Goal: Transaction & Acquisition: Purchase product/service

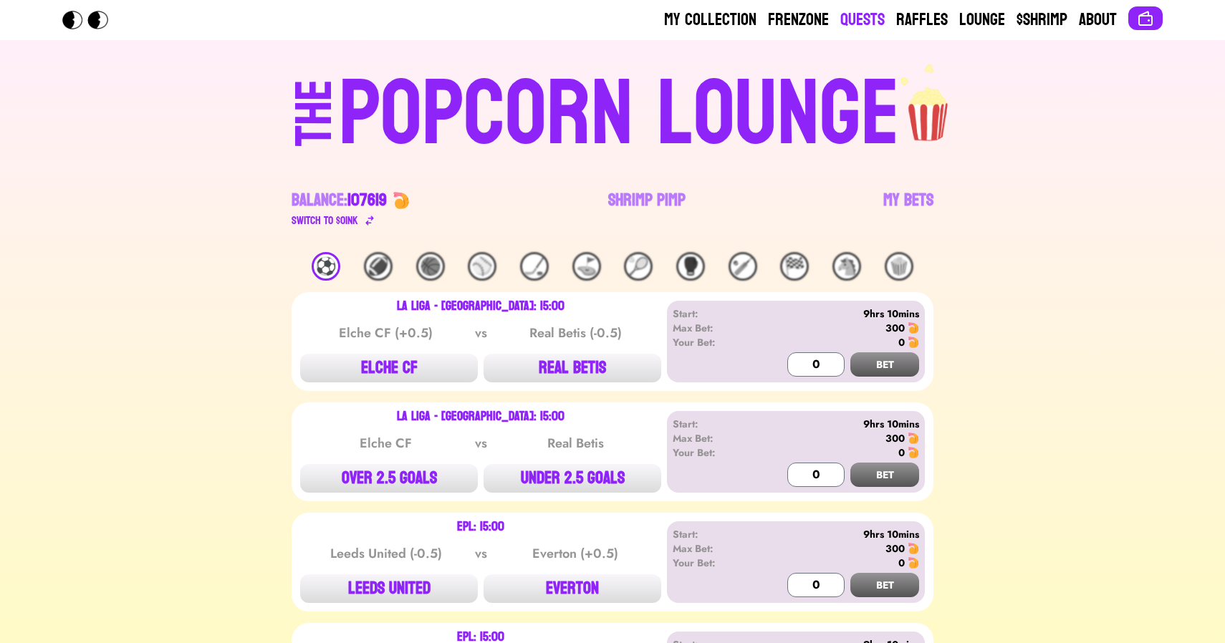
click at [855, 20] on link "Quests" at bounding box center [863, 20] width 44 height 23
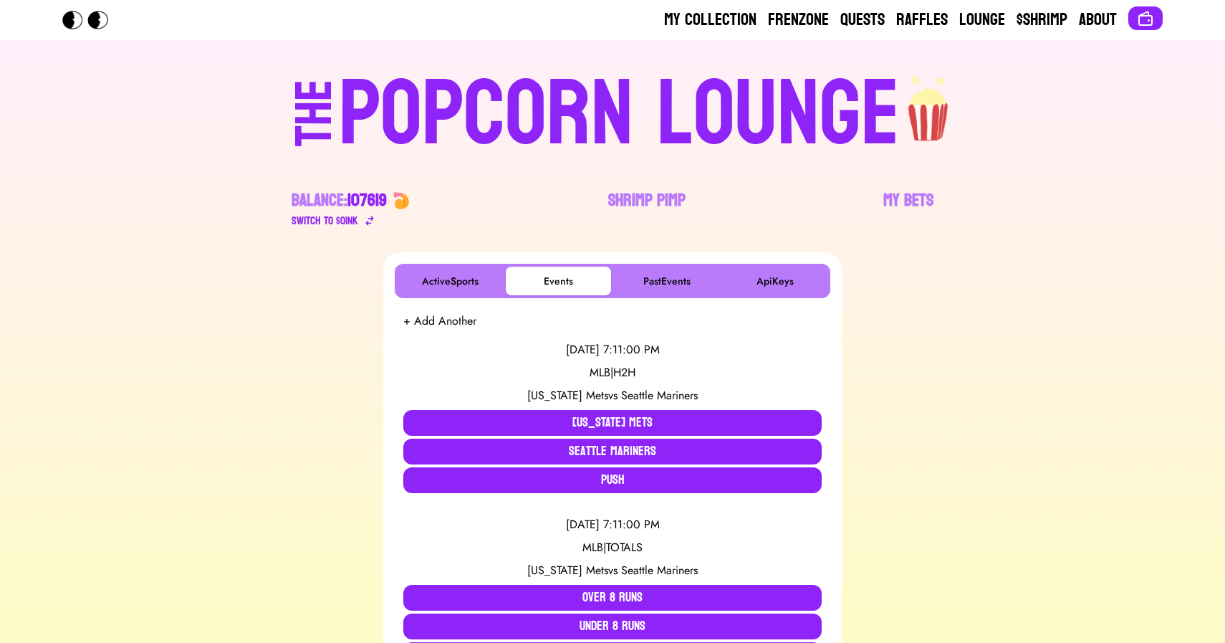
click at [505, 107] on div "POPCORN LOUNGE" at bounding box center [619, 115] width 561 height 92
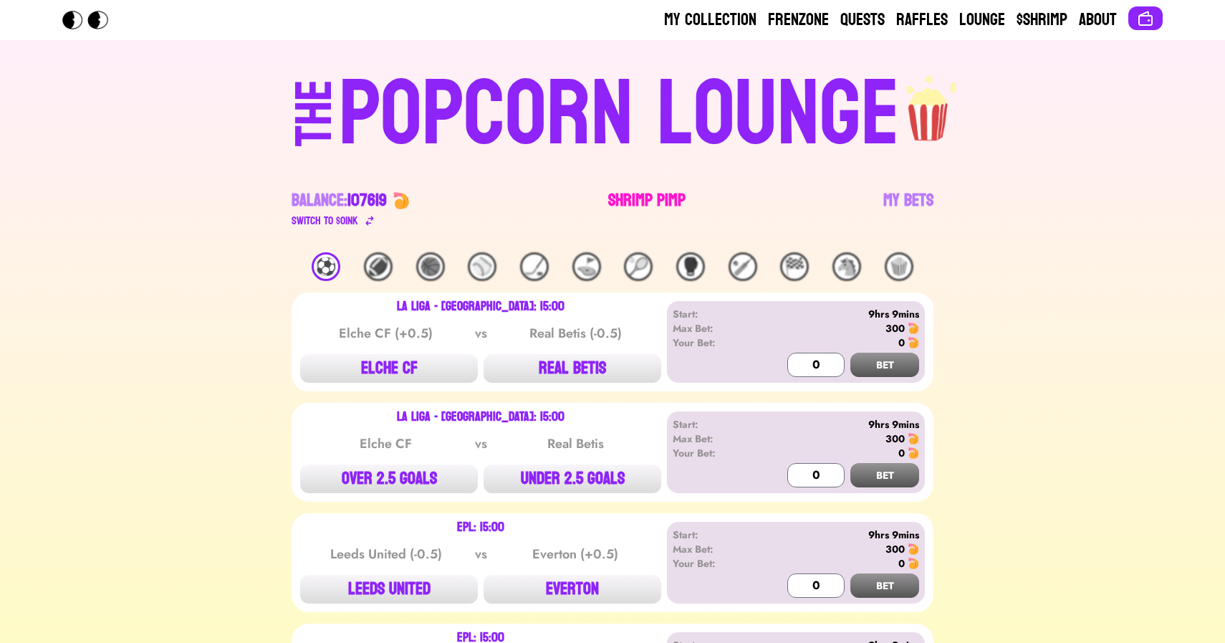
click at [623, 200] on link "Shrimp Pimp" at bounding box center [646, 209] width 77 height 40
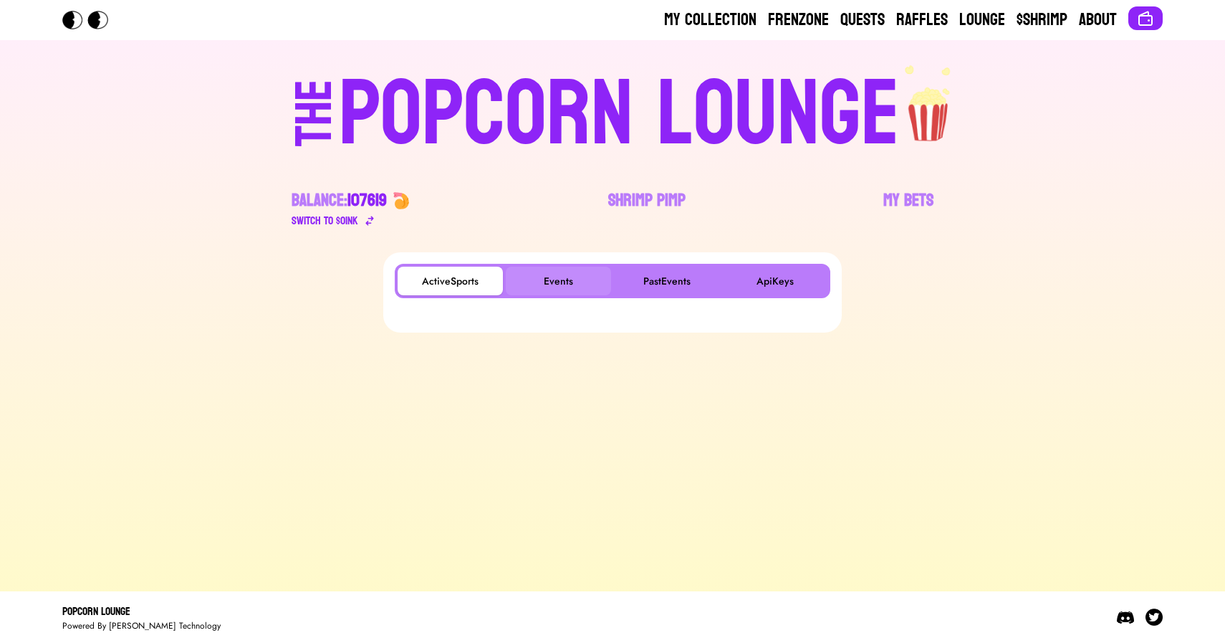
click at [562, 269] on button "Events" at bounding box center [558, 281] width 105 height 29
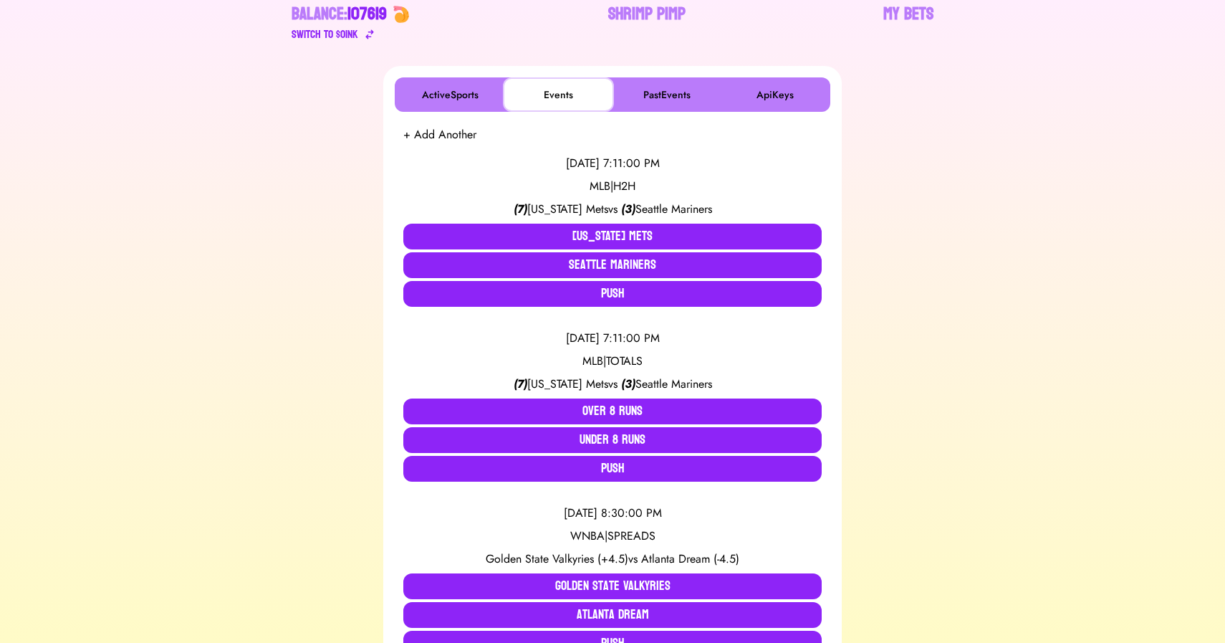
scroll to position [190, 0]
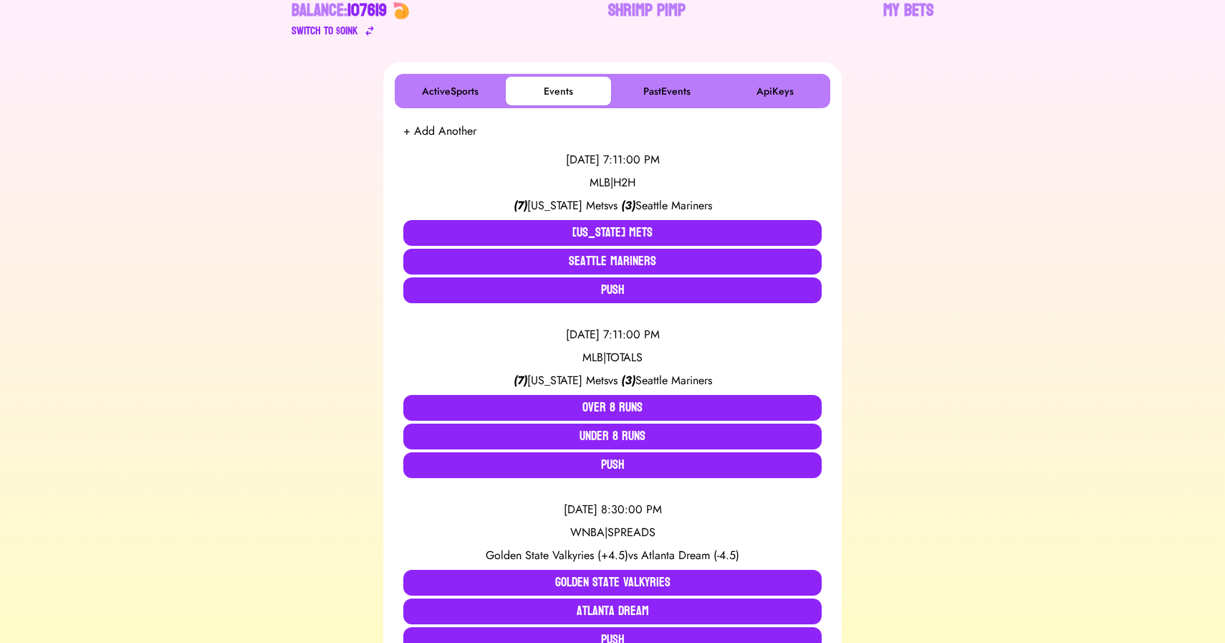
click at [501, 217] on div "8/17/2025, 7:11:00 PM MLB | H2H ( 7 ) New York Mets vs ( 3 ) Seattle Mariners N…" at bounding box center [612, 227] width 418 height 175
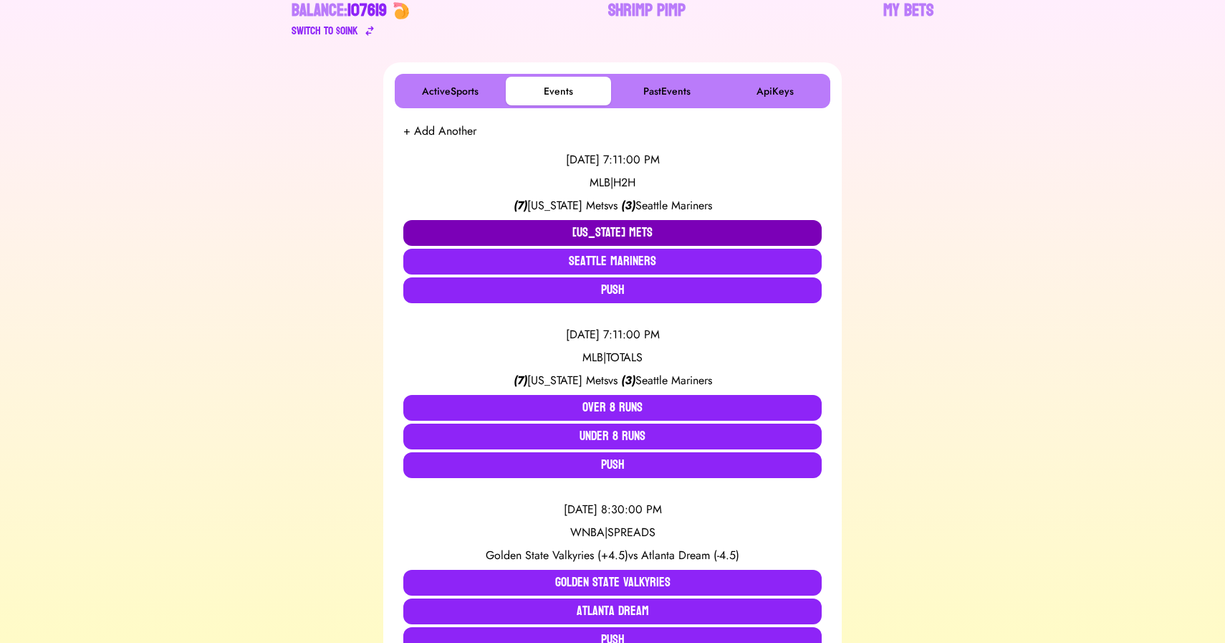
click at [498, 224] on button "New York Mets" at bounding box center [612, 233] width 418 height 26
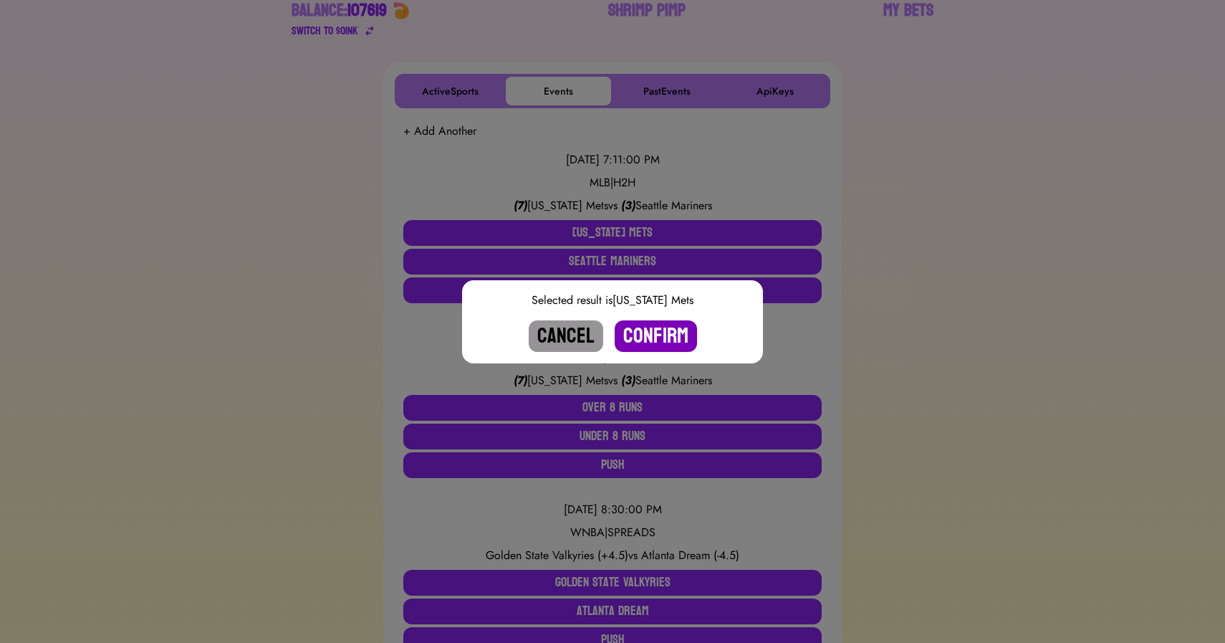
click at [649, 340] on button "Confirm" at bounding box center [656, 336] width 82 height 32
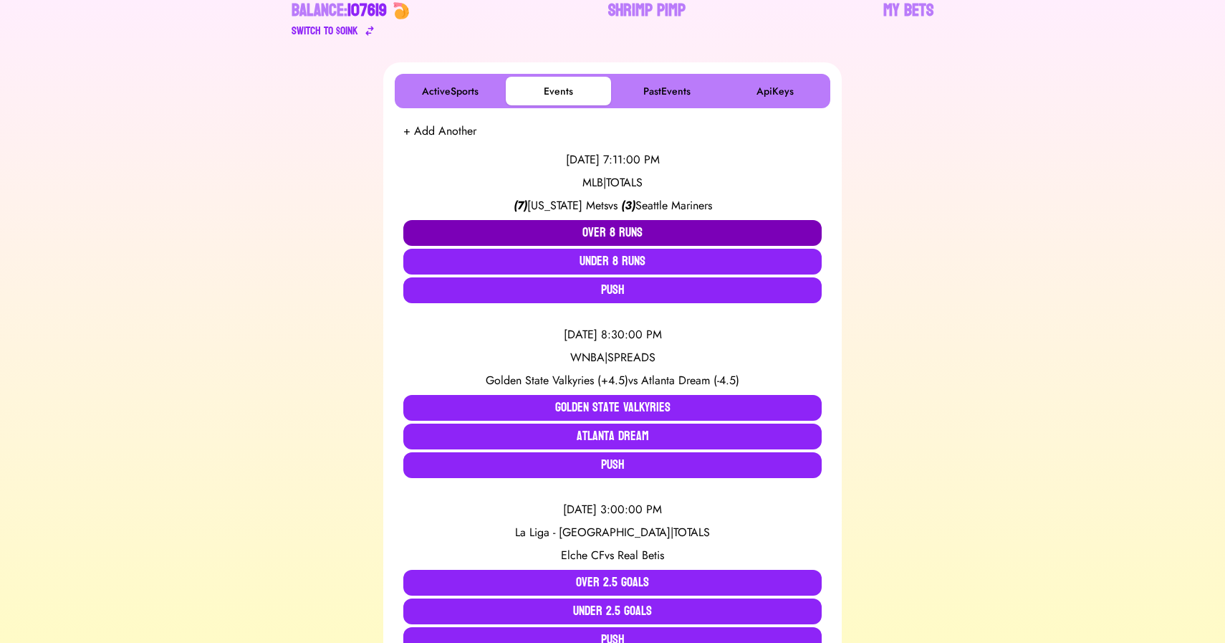
click at [606, 229] on button "Over 8 Runs" at bounding box center [612, 233] width 418 height 26
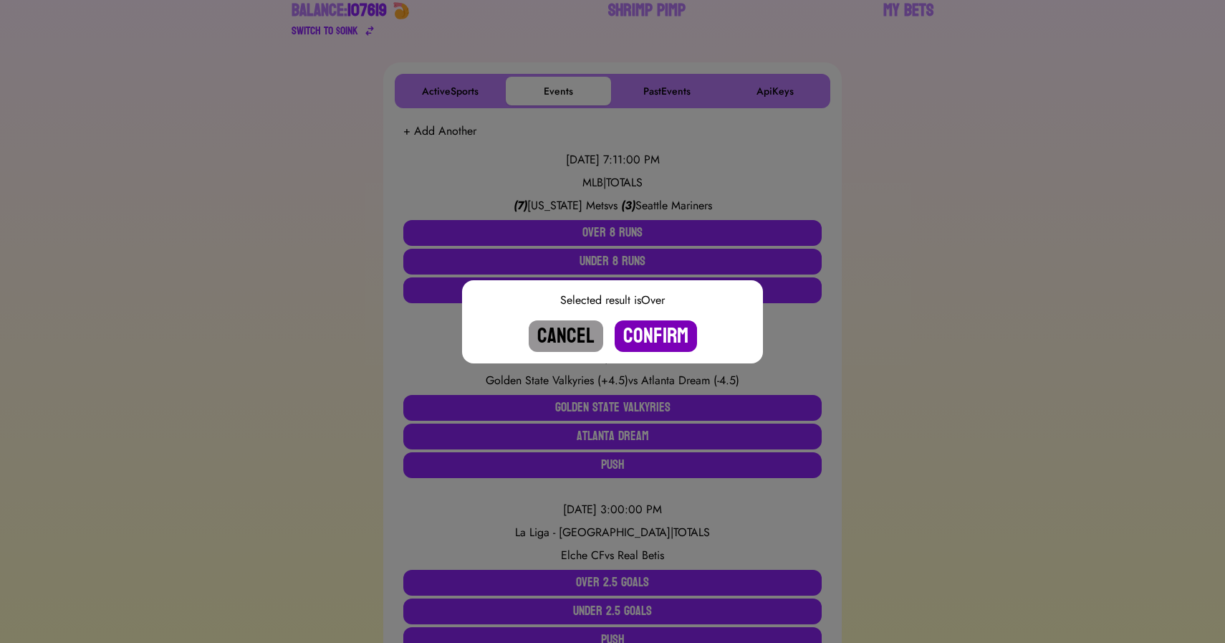
click at [646, 330] on button "Confirm" at bounding box center [656, 336] width 82 height 32
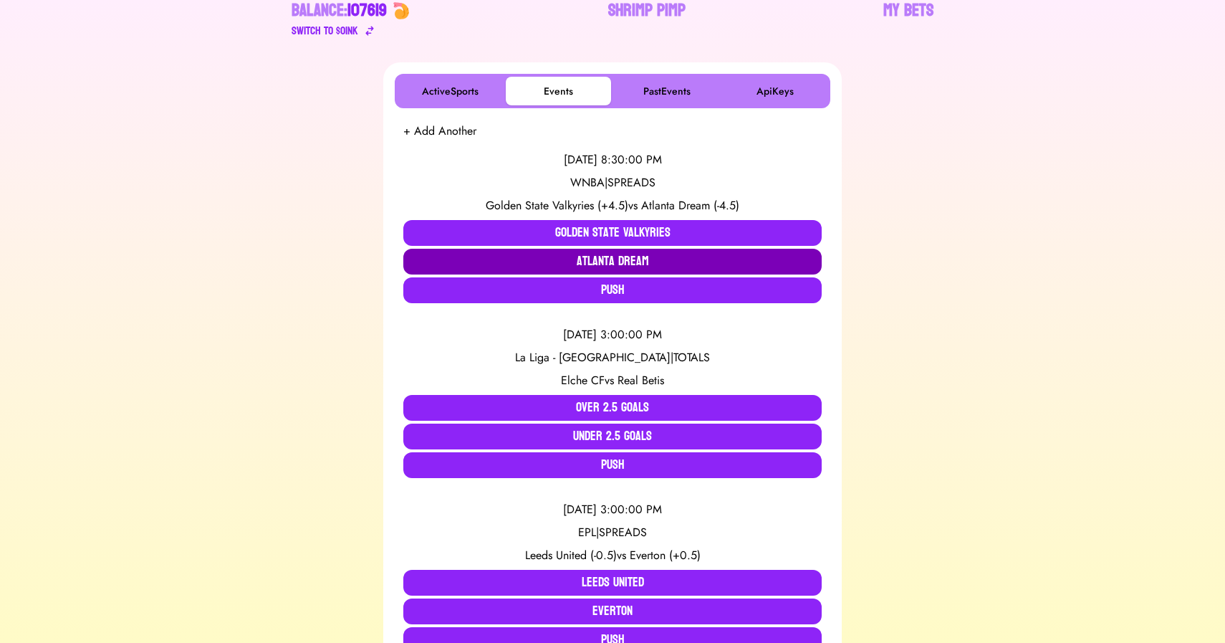
click at [580, 261] on button "Atlanta Dream" at bounding box center [612, 262] width 418 height 26
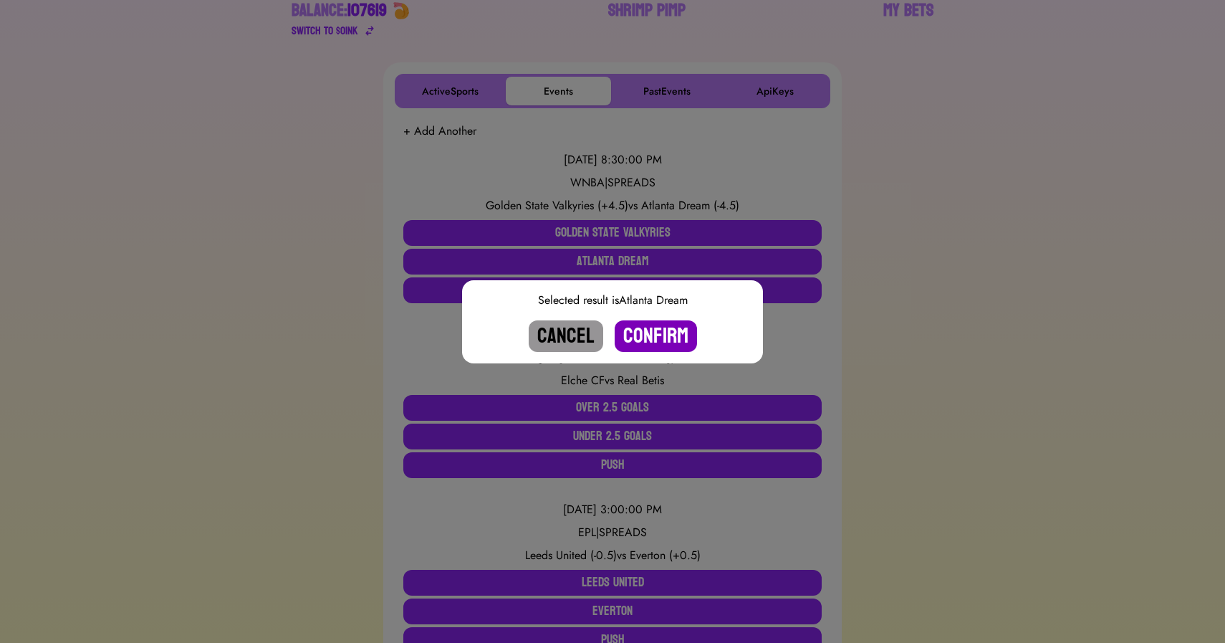
click at [663, 340] on button "Confirm" at bounding box center [656, 336] width 82 height 32
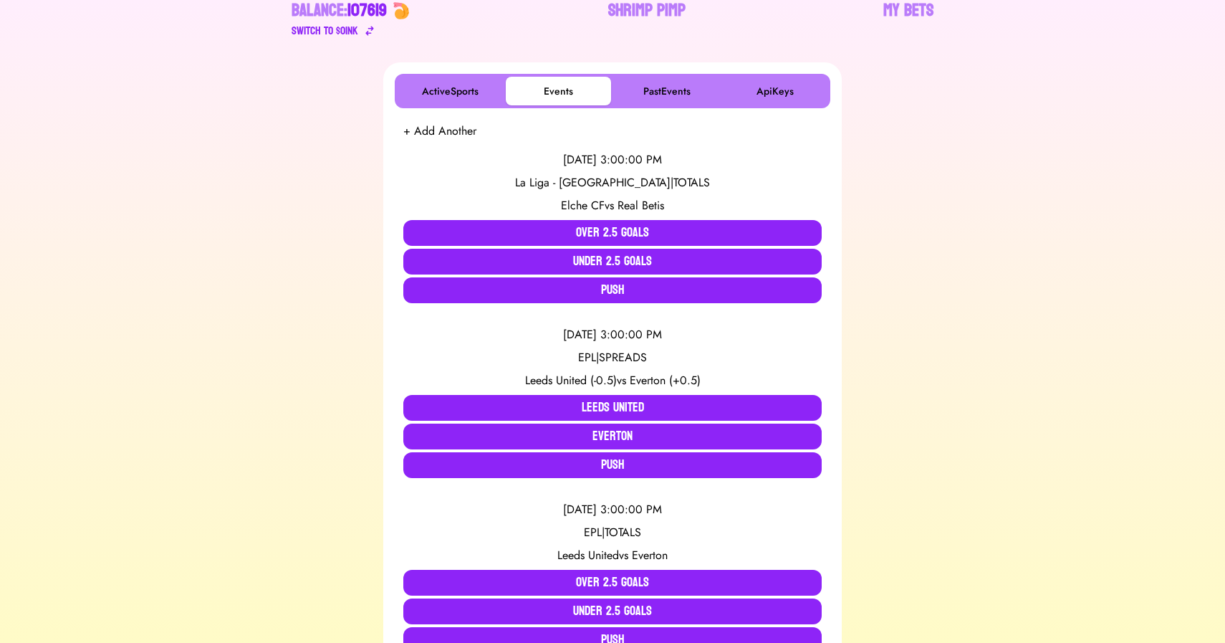
scroll to position [0, 0]
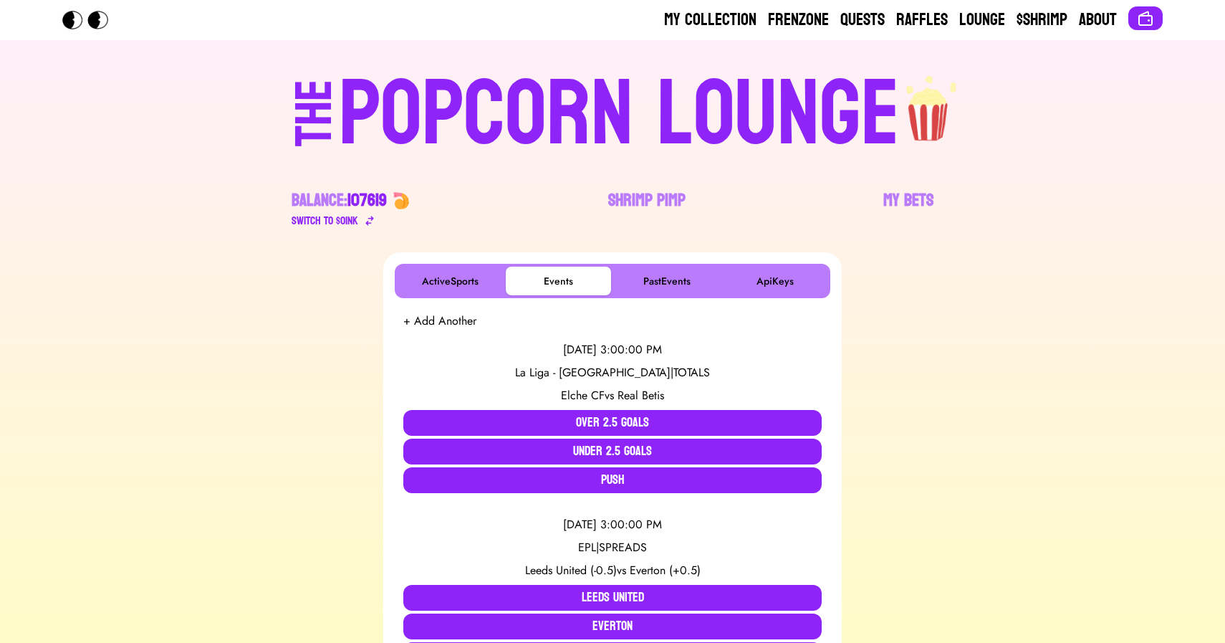
click at [567, 102] on div "POPCORN LOUNGE" at bounding box center [619, 115] width 561 height 92
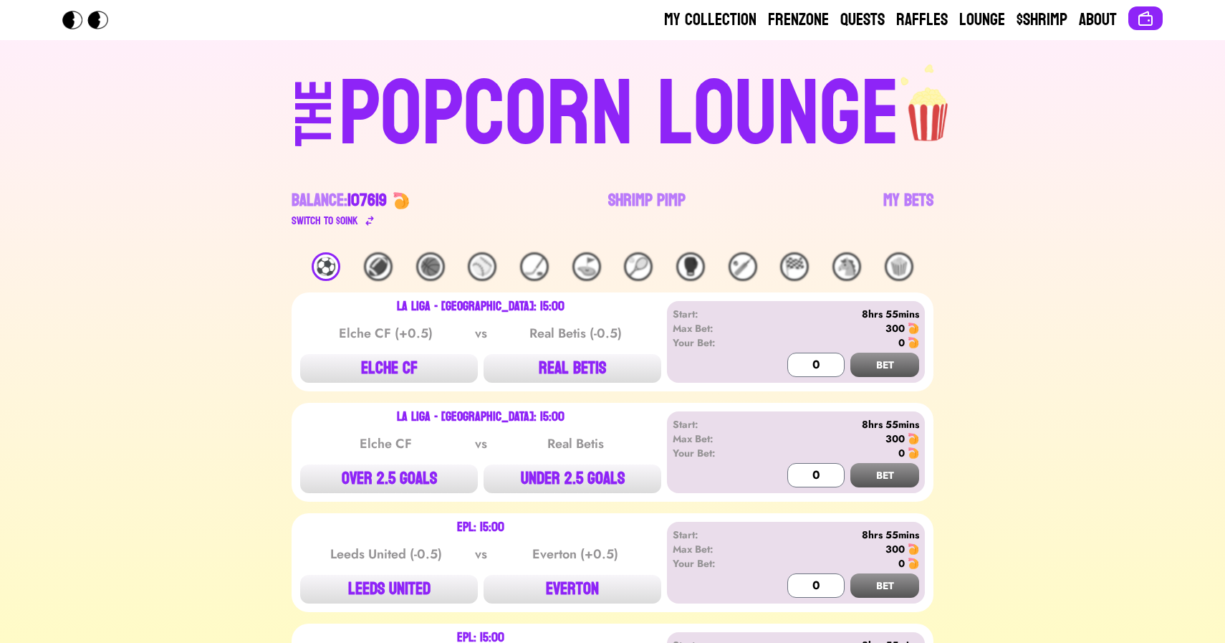
click at [320, 268] on div "⚽️" at bounding box center [326, 266] width 29 height 29
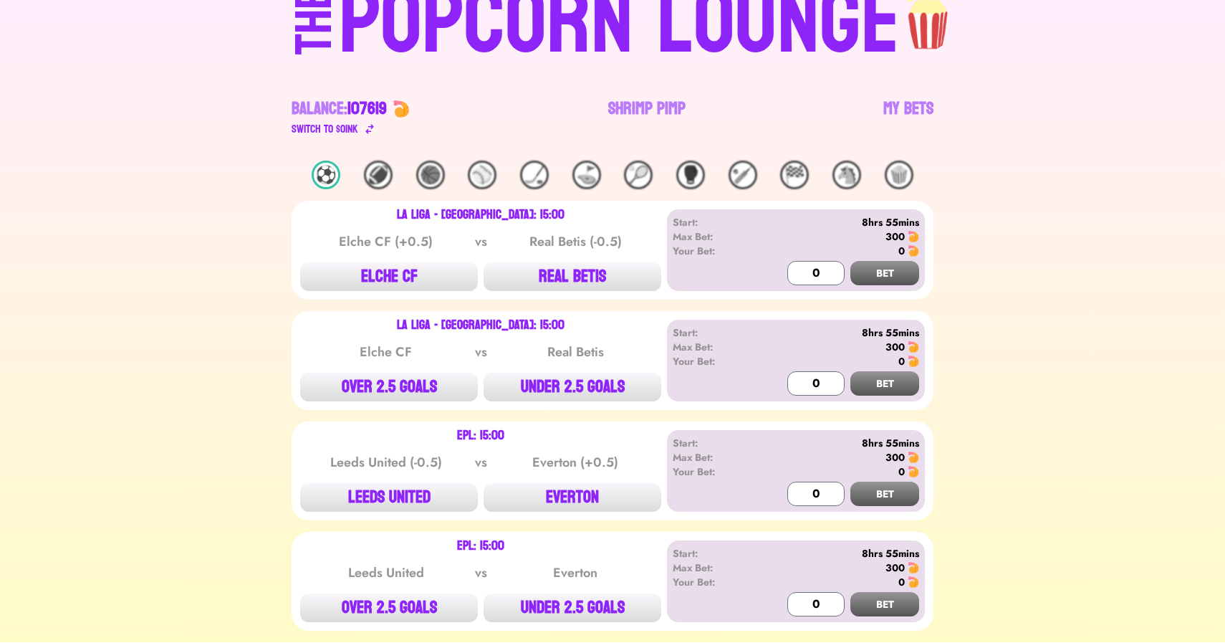
scroll to position [142, 0]
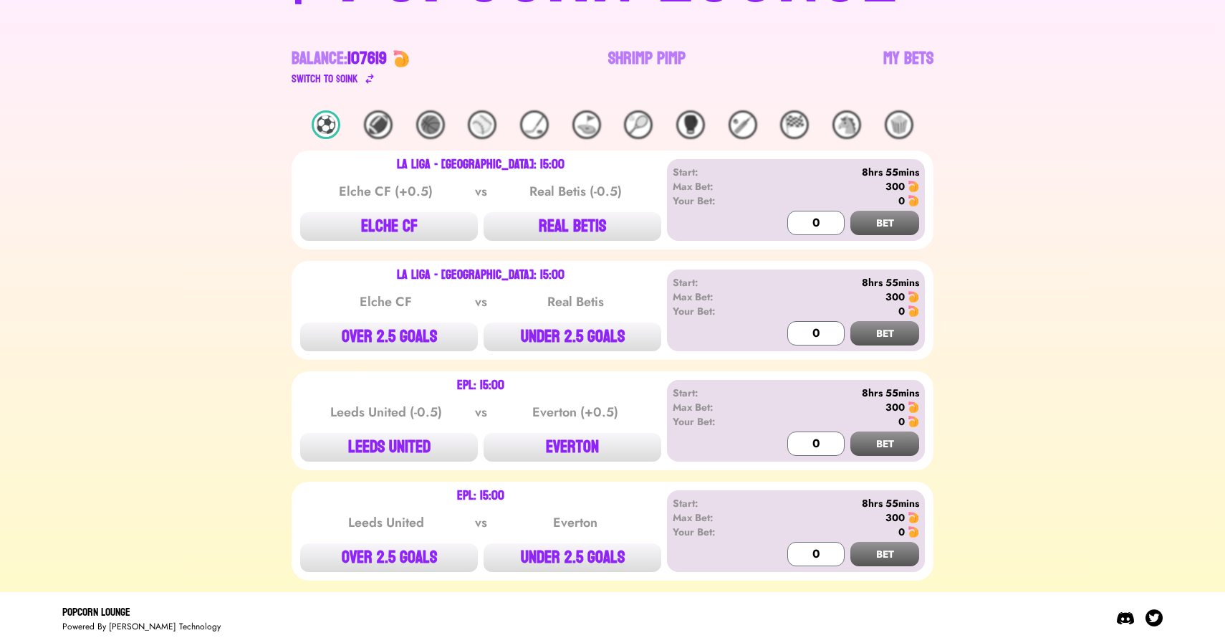
click at [393, 242] on div "La Liga - Spain: 15:00 Elche CF (+0.5) vs Real Betis (-0.5) ELCHE CF REAL BETIS…" at bounding box center [613, 199] width 642 height 99
click at [400, 231] on button "ELCHE CF" at bounding box center [389, 226] width 178 height 29
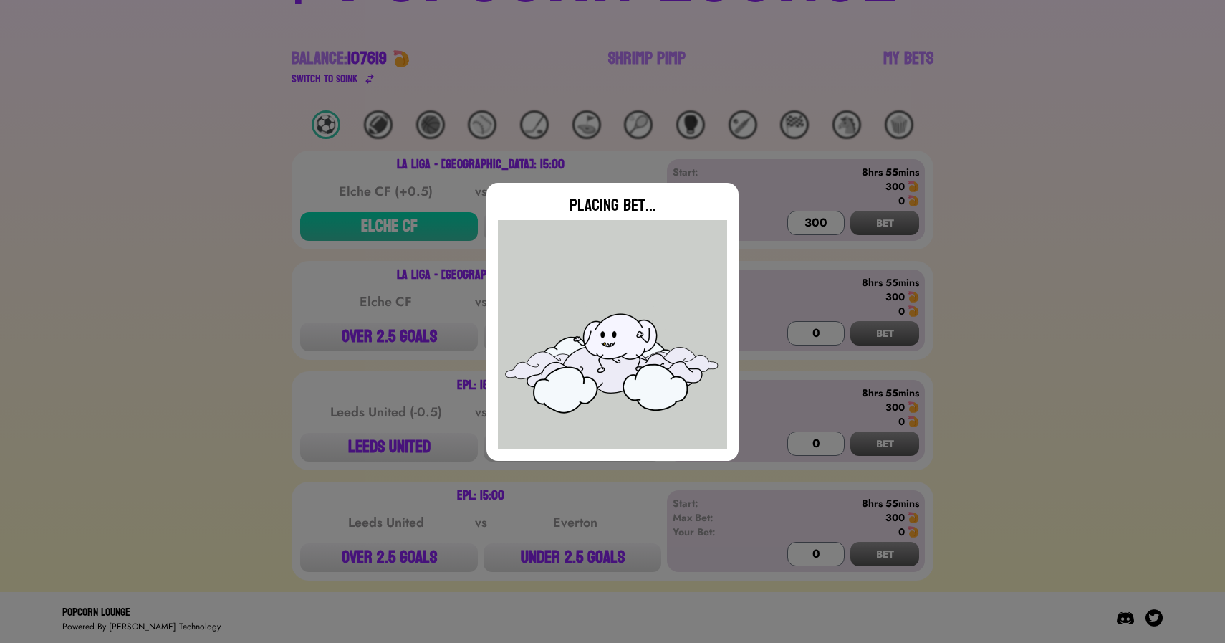
type input "0"
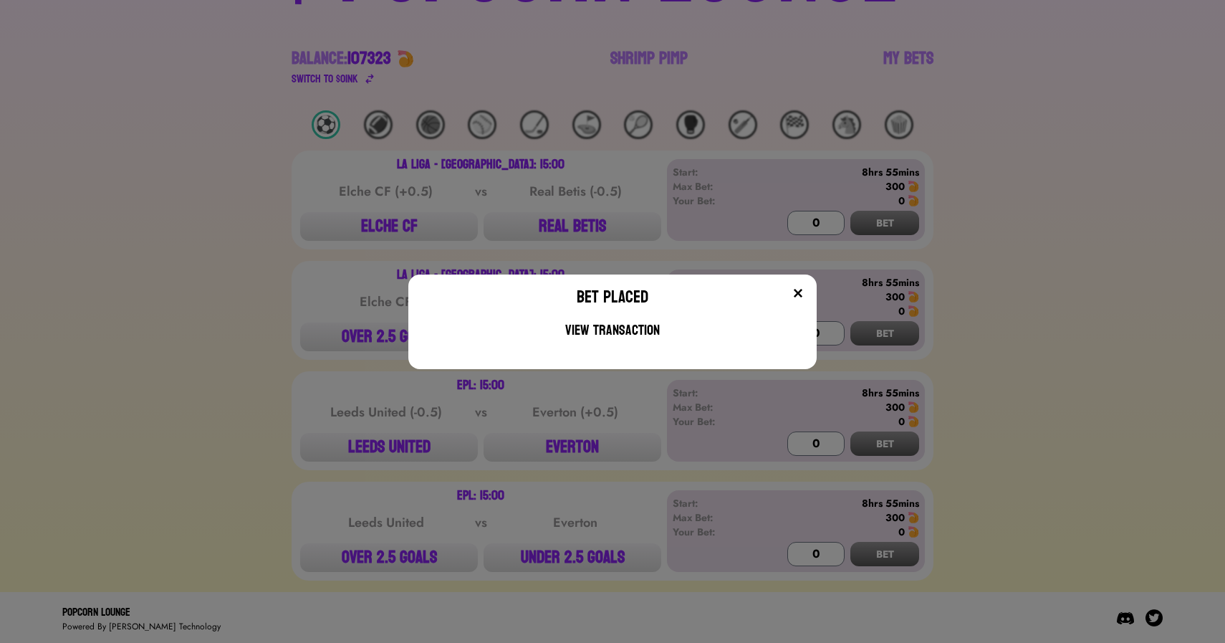
click at [482, 180] on div "Bet Placed View Transaction" at bounding box center [612, 321] width 1225 height 643
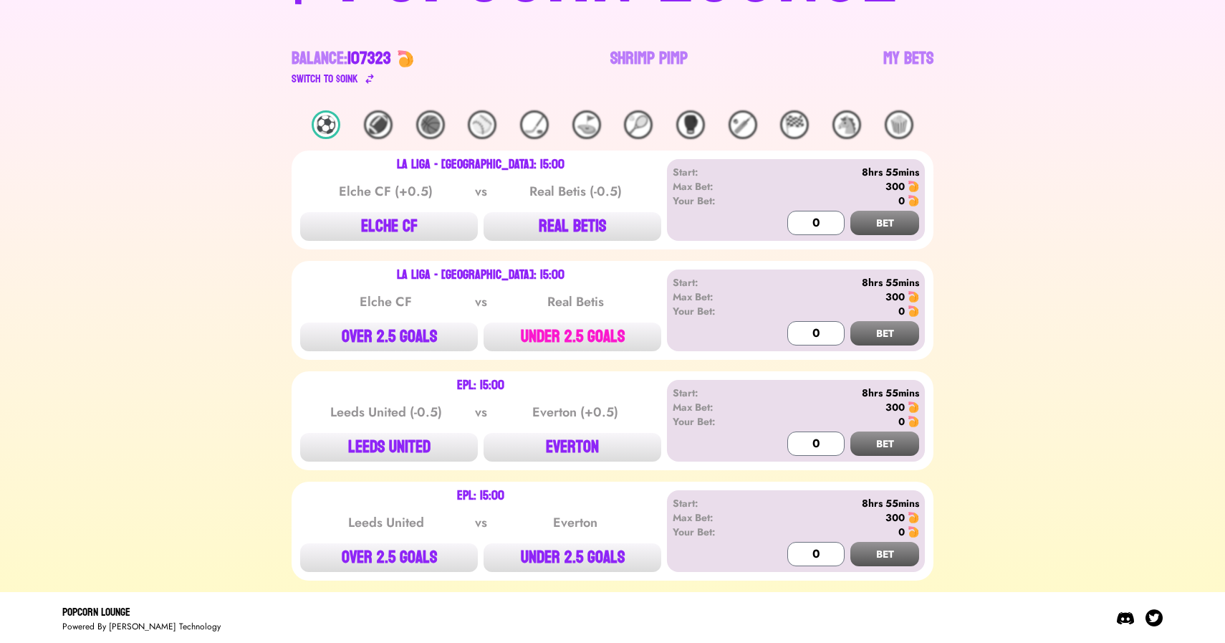
click at [580, 336] on button "UNDER 2.5 GOALS" at bounding box center [573, 336] width 178 height 29
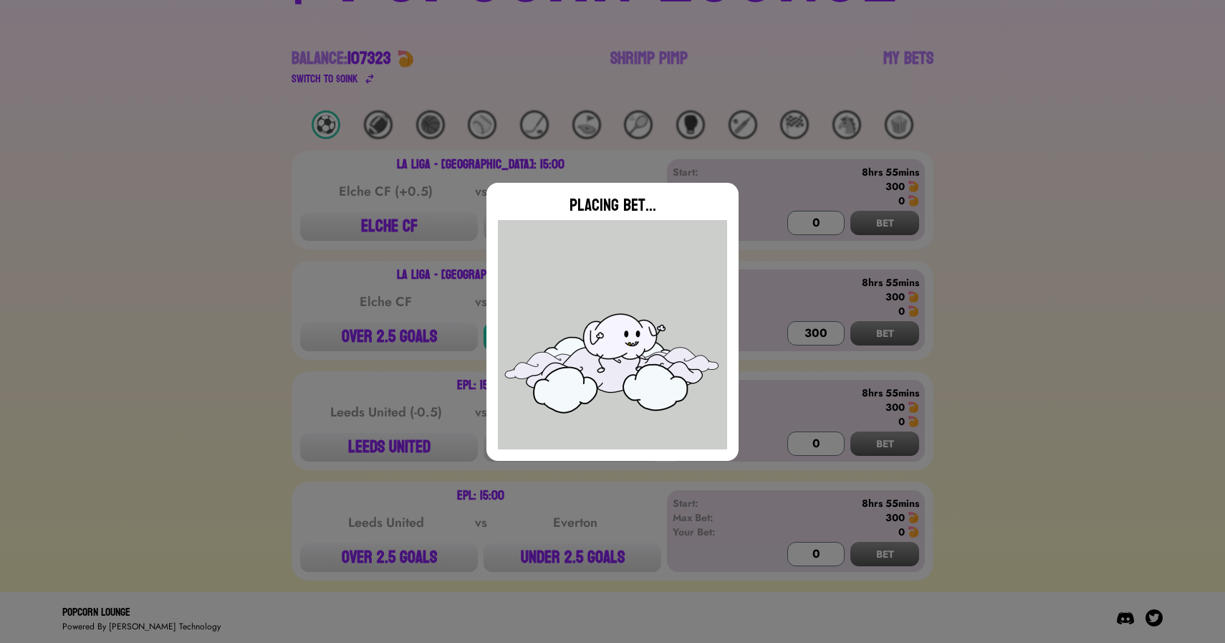
type input "0"
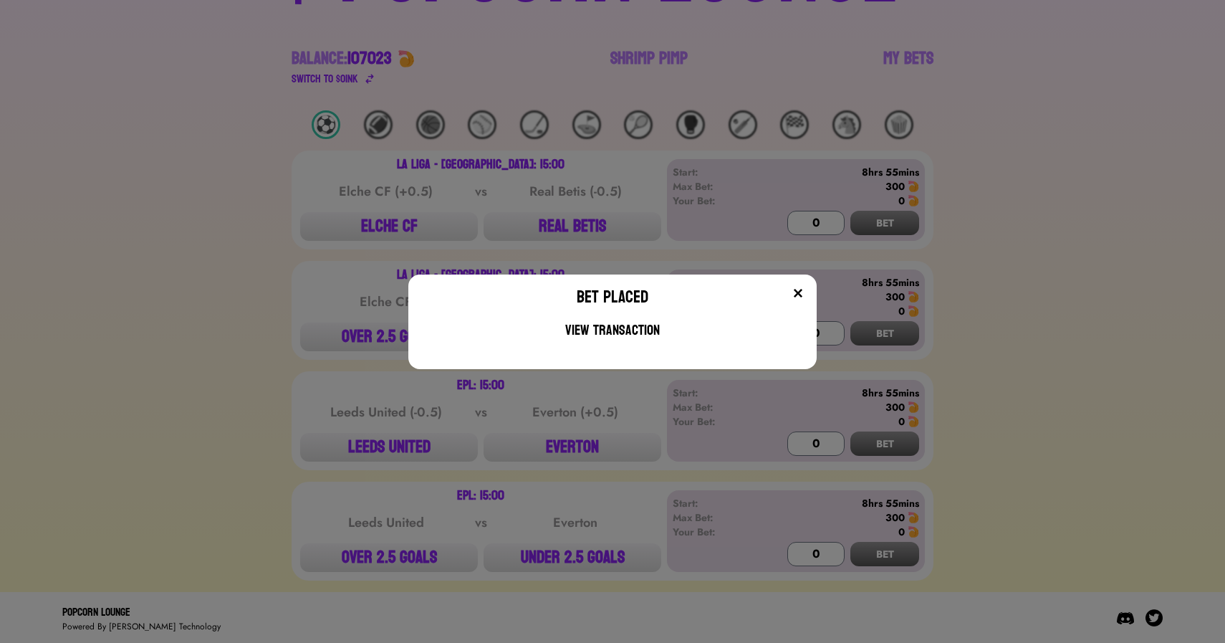
click at [242, 345] on div "Bet Placed View Transaction" at bounding box center [612, 321] width 1225 height 643
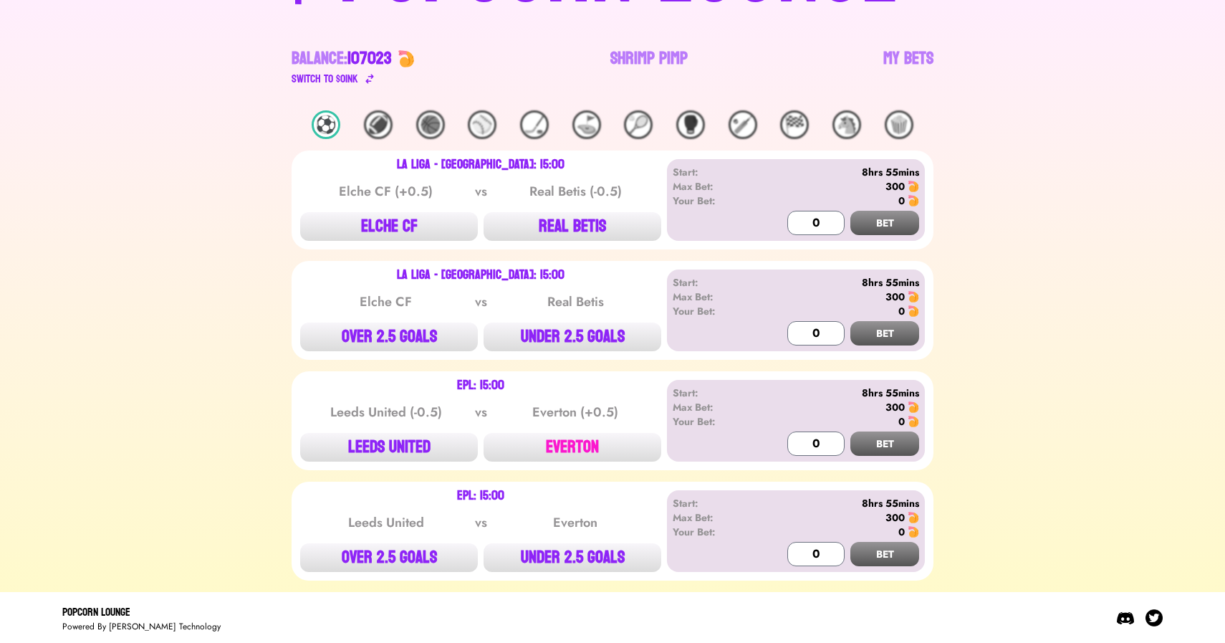
click at [584, 445] on button "EVERTON" at bounding box center [573, 447] width 178 height 29
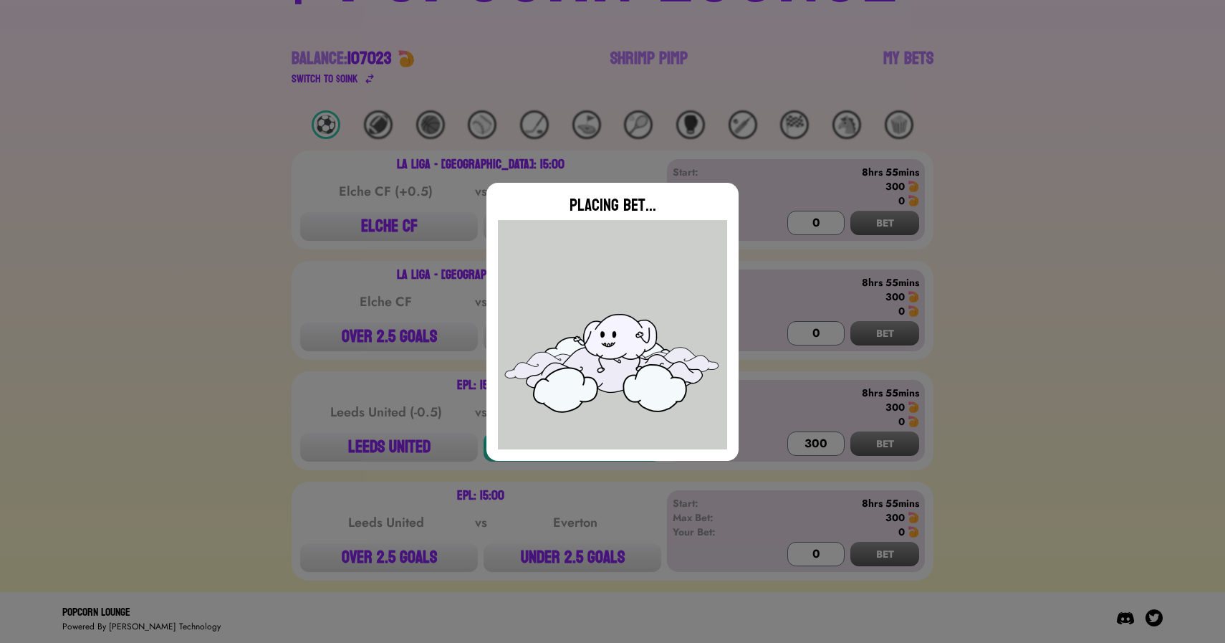
type input "0"
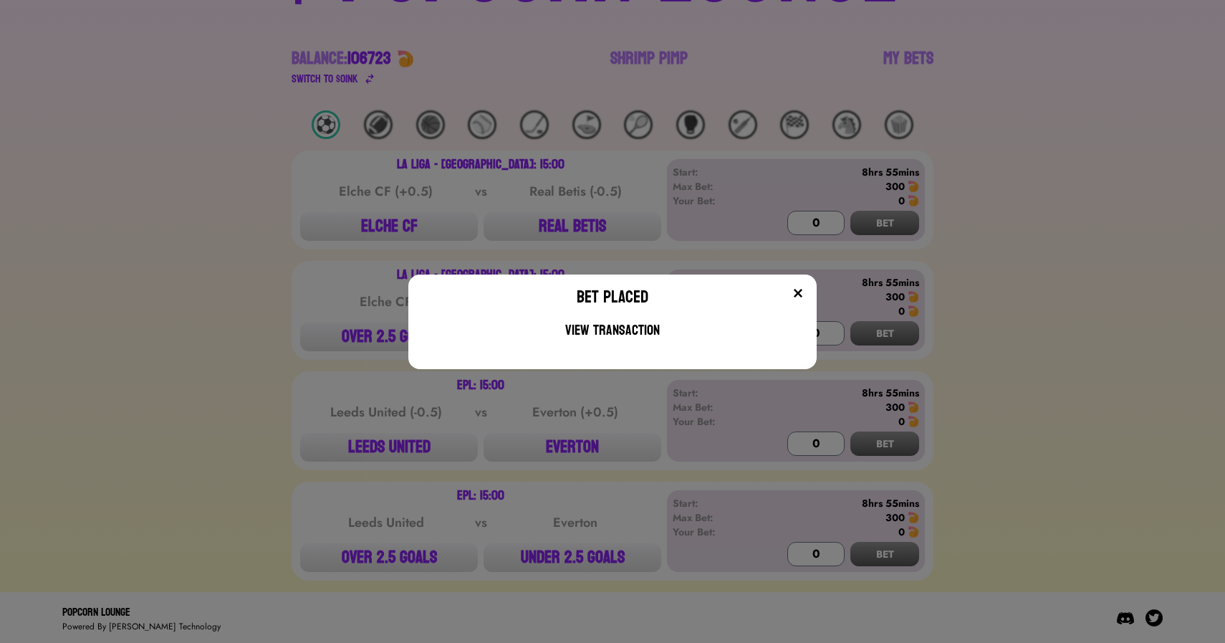
click at [590, 556] on div "Bet Placed View Transaction" at bounding box center [612, 321] width 1225 height 643
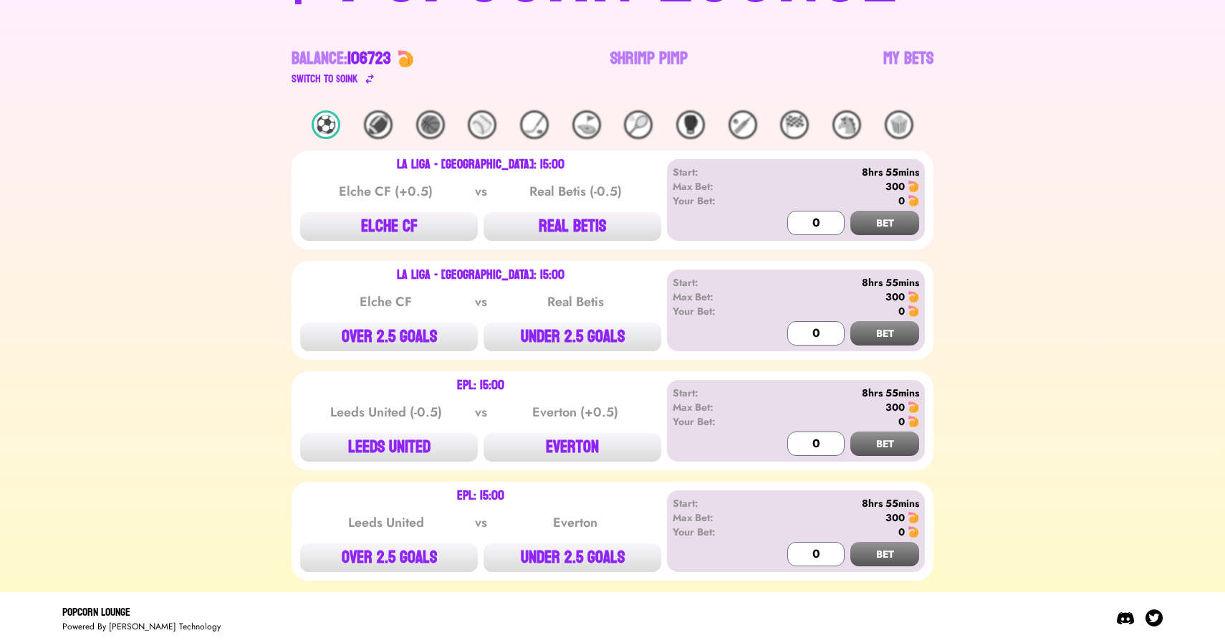
click at [590, 556] on button "UNDER 2.5 GOALS" at bounding box center [573, 557] width 178 height 29
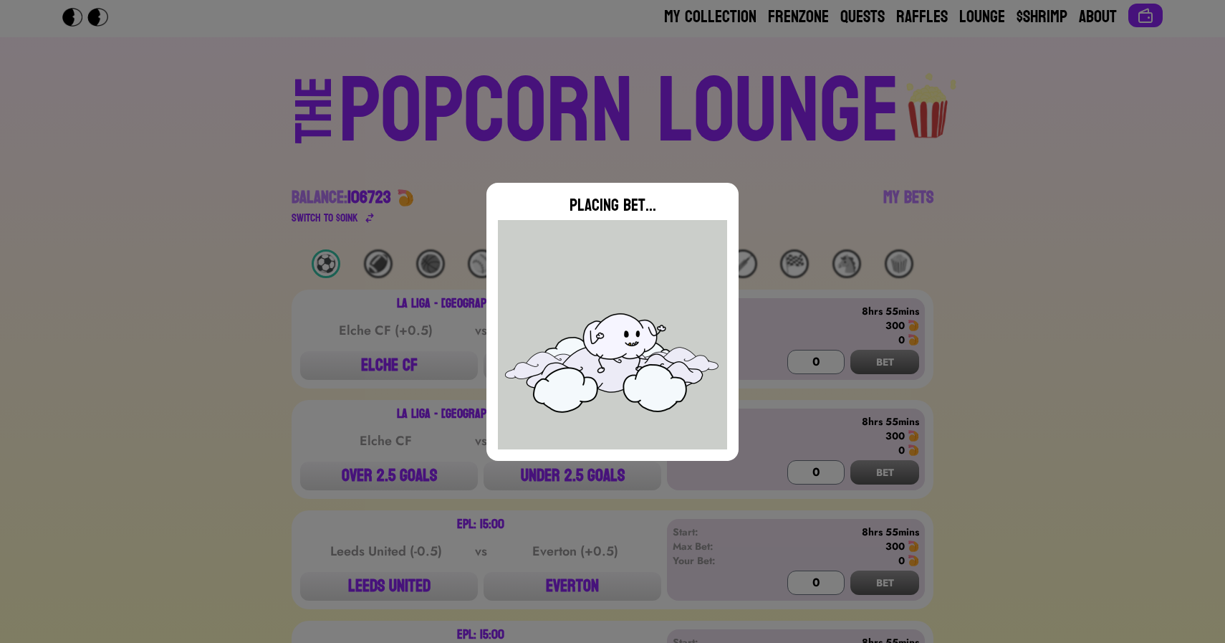
scroll to position [0, 0]
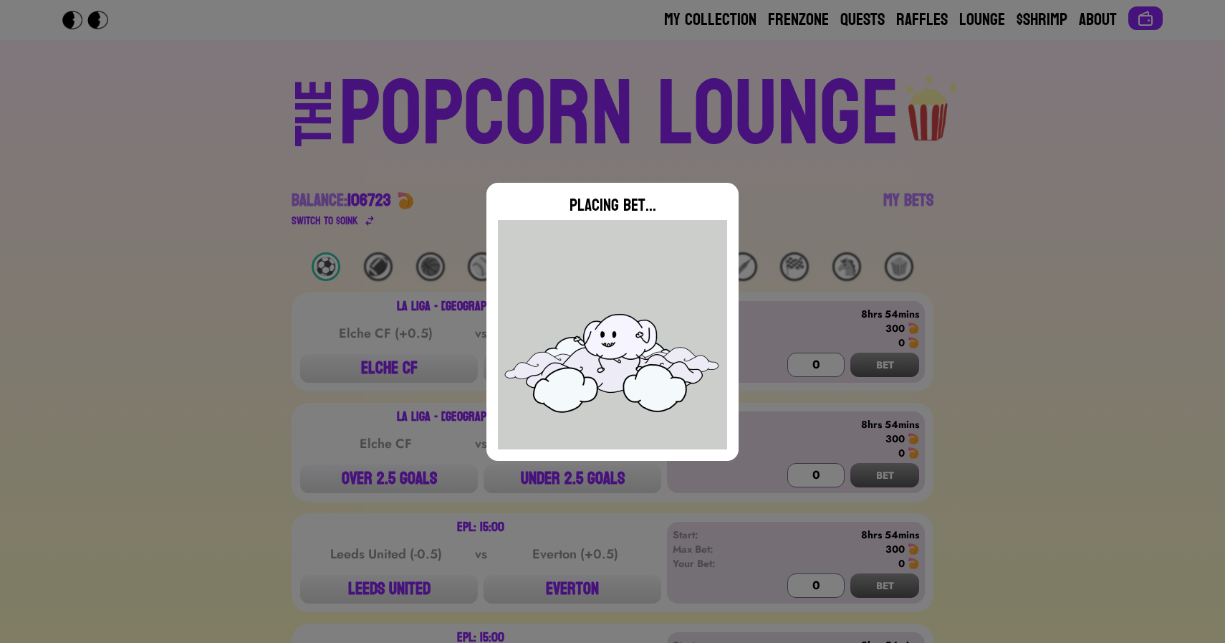
type input "0"
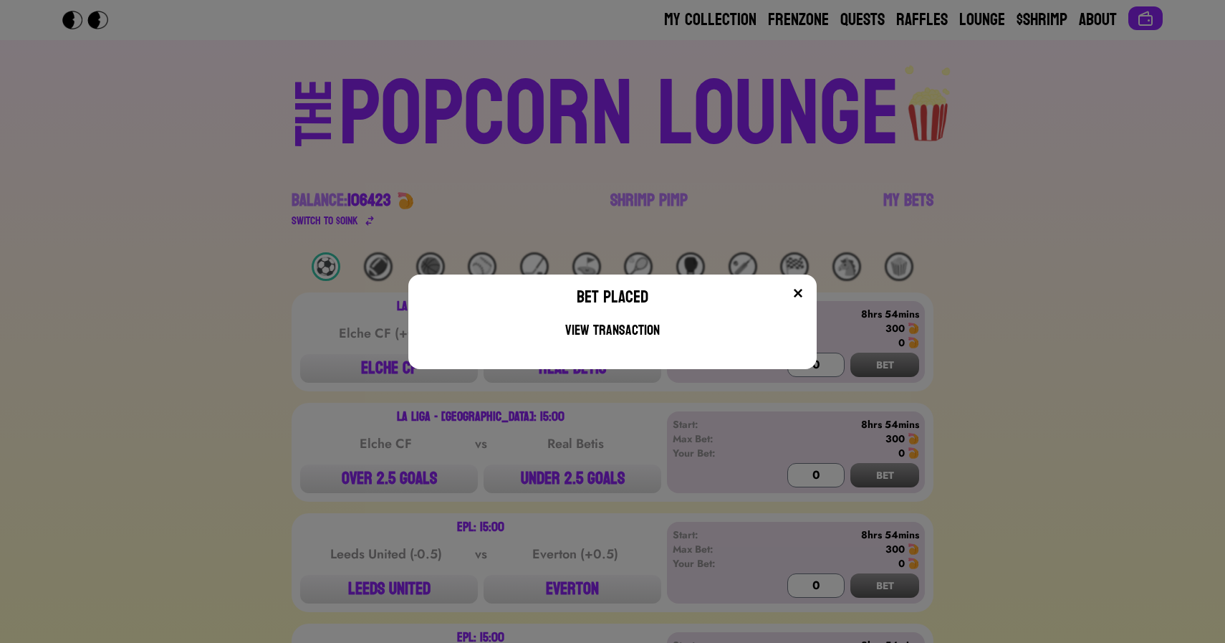
click at [949, 193] on div "Bet Placed View Transaction" at bounding box center [612, 321] width 1225 height 643
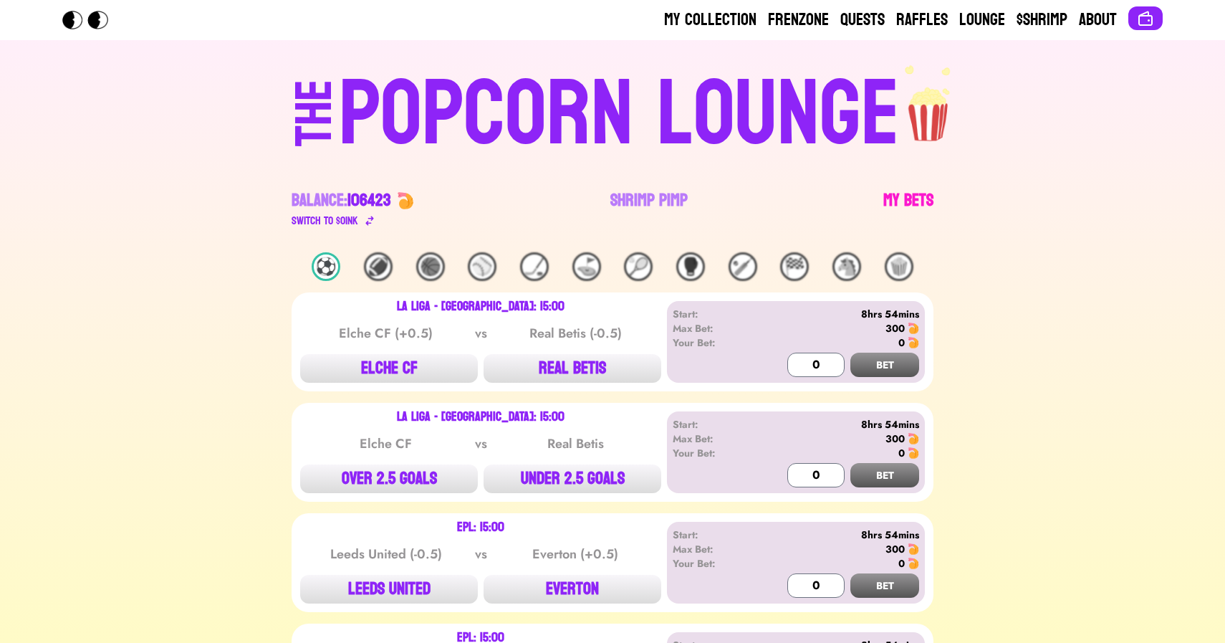
click at [917, 196] on link "My Bets" at bounding box center [909, 209] width 50 height 40
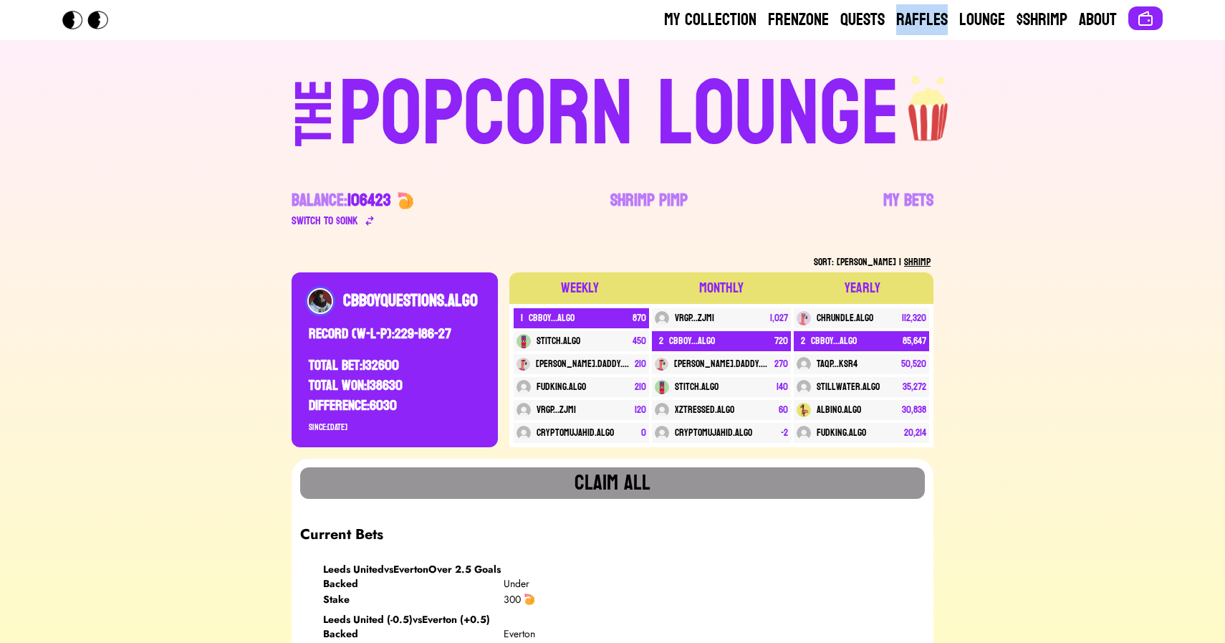
click at [583, 105] on div "POPCORN LOUNGE" at bounding box center [619, 115] width 561 height 92
